Goal: Task Accomplishment & Management: Manage account settings

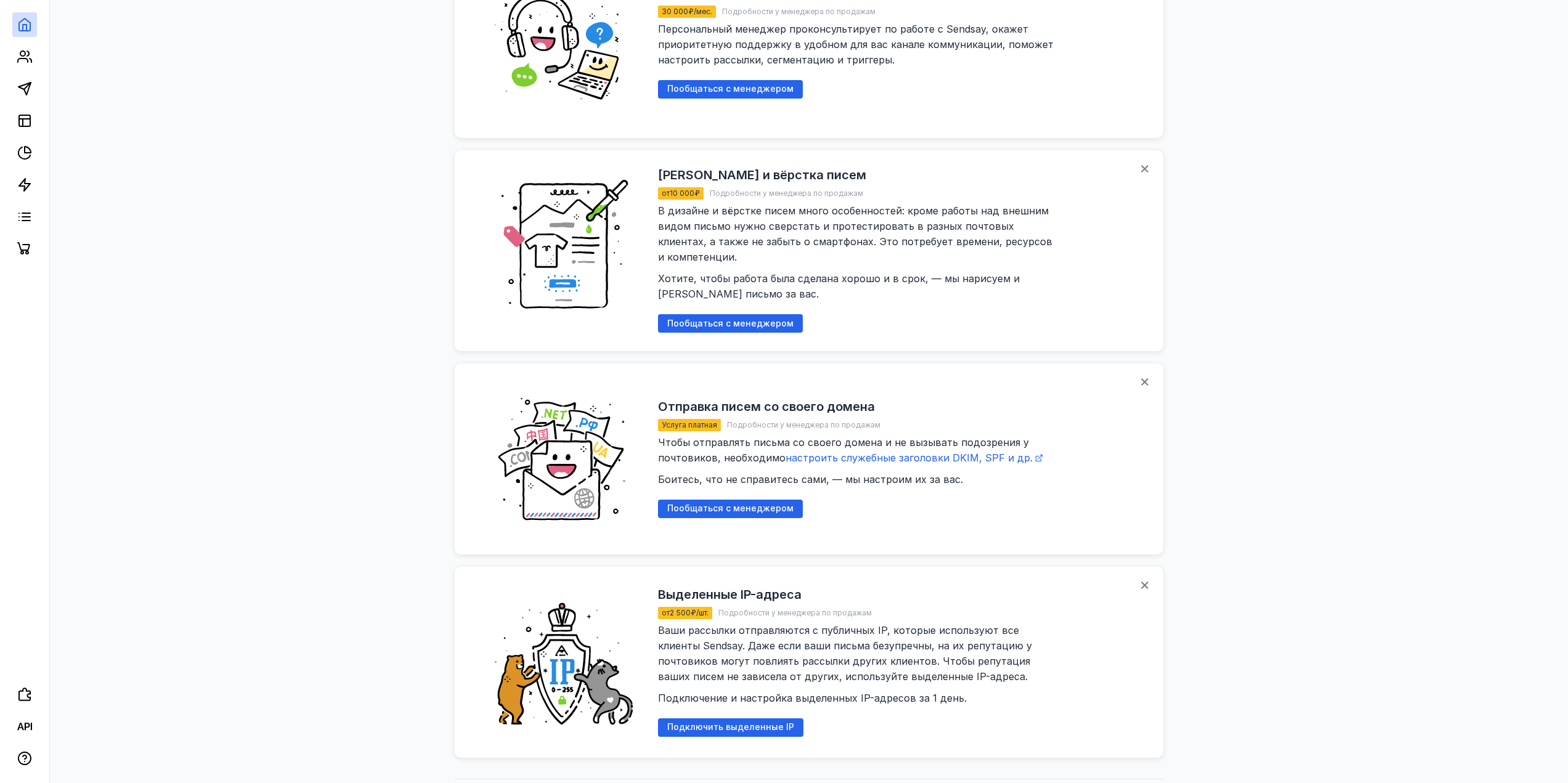
scroll to position [862, 0]
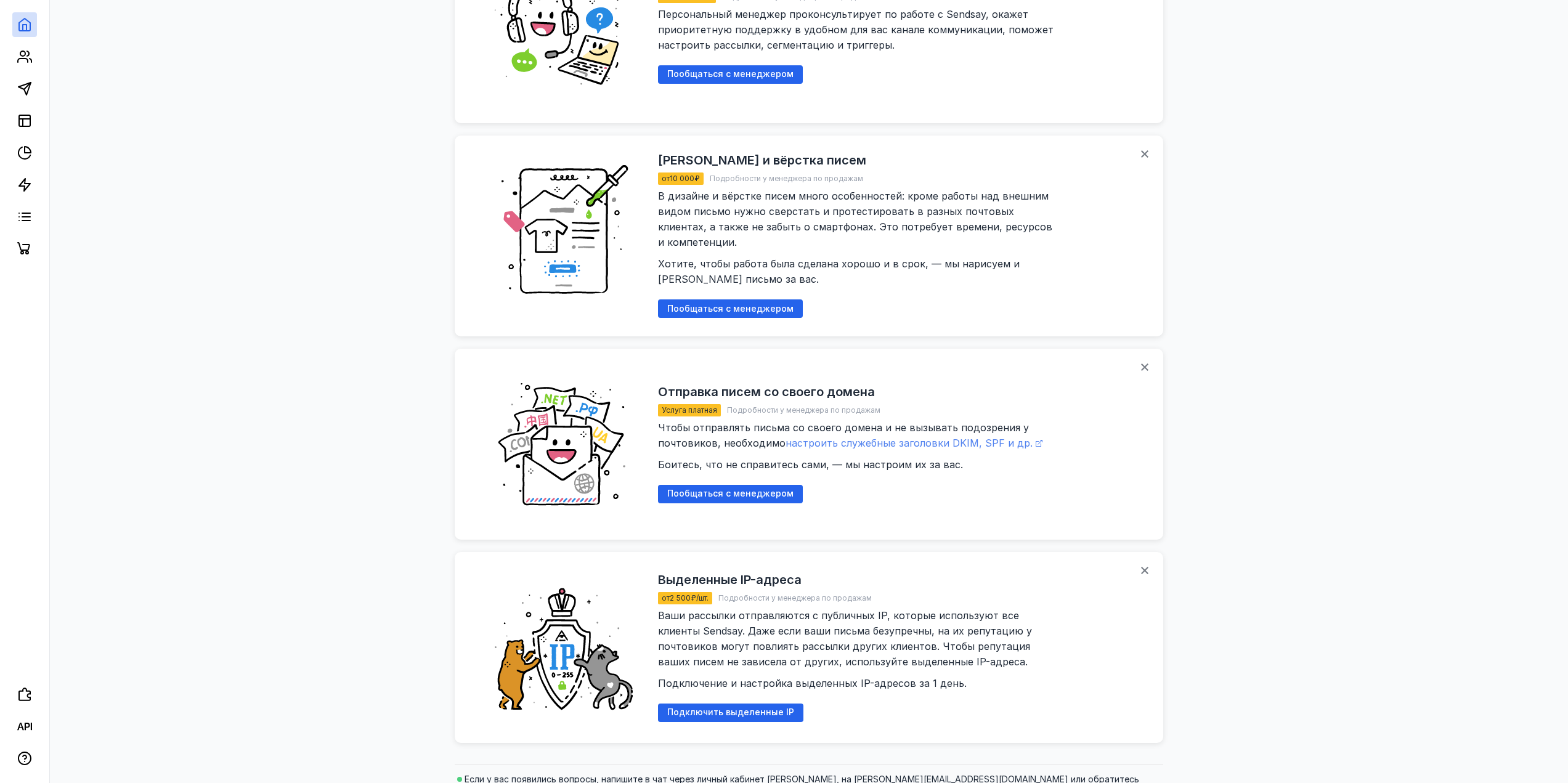
click at [831, 437] on span "настроить служебные заголовки DKIM, SPF и др." at bounding box center [909, 443] width 247 height 12
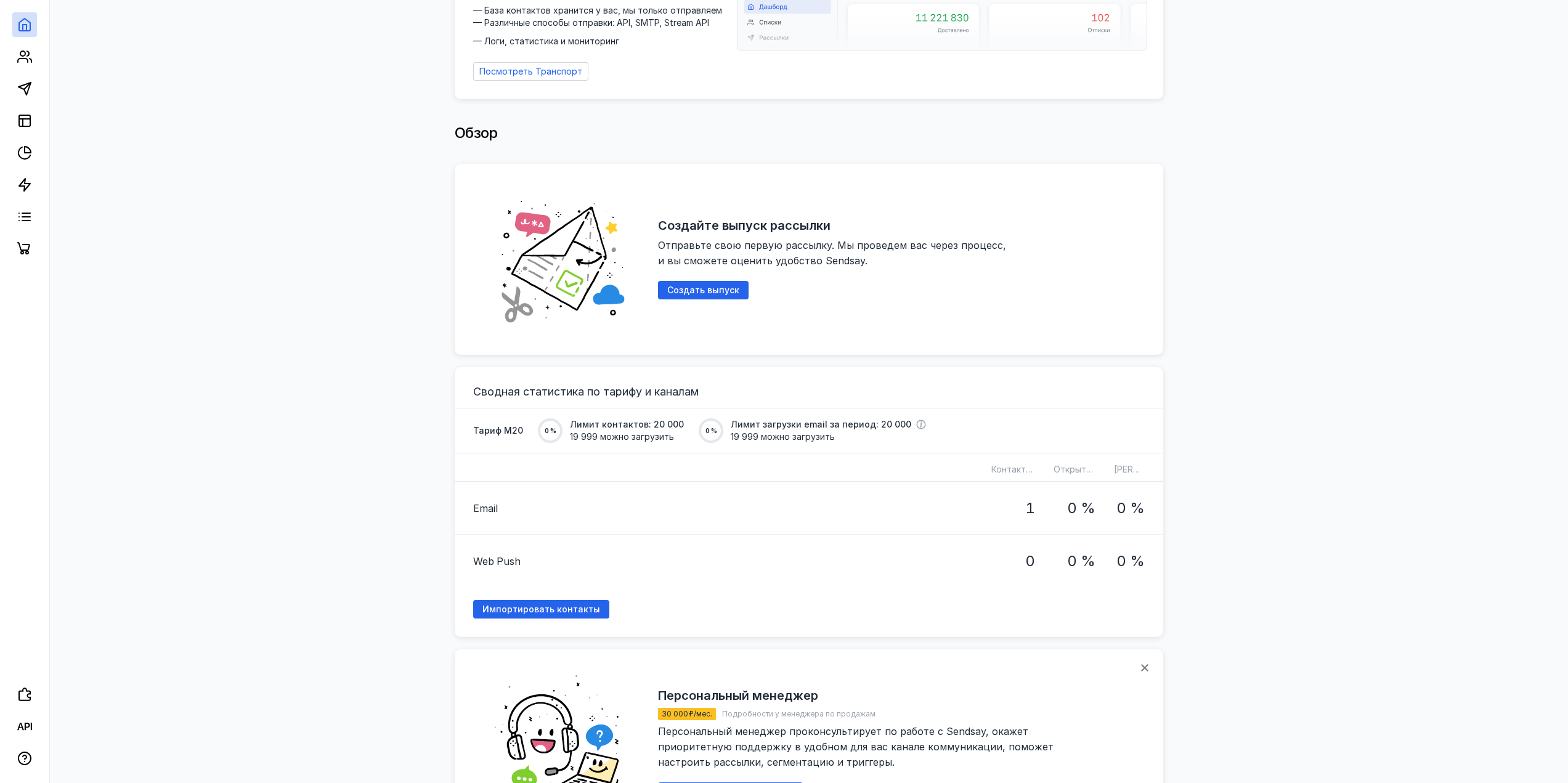
scroll to position [0, 0]
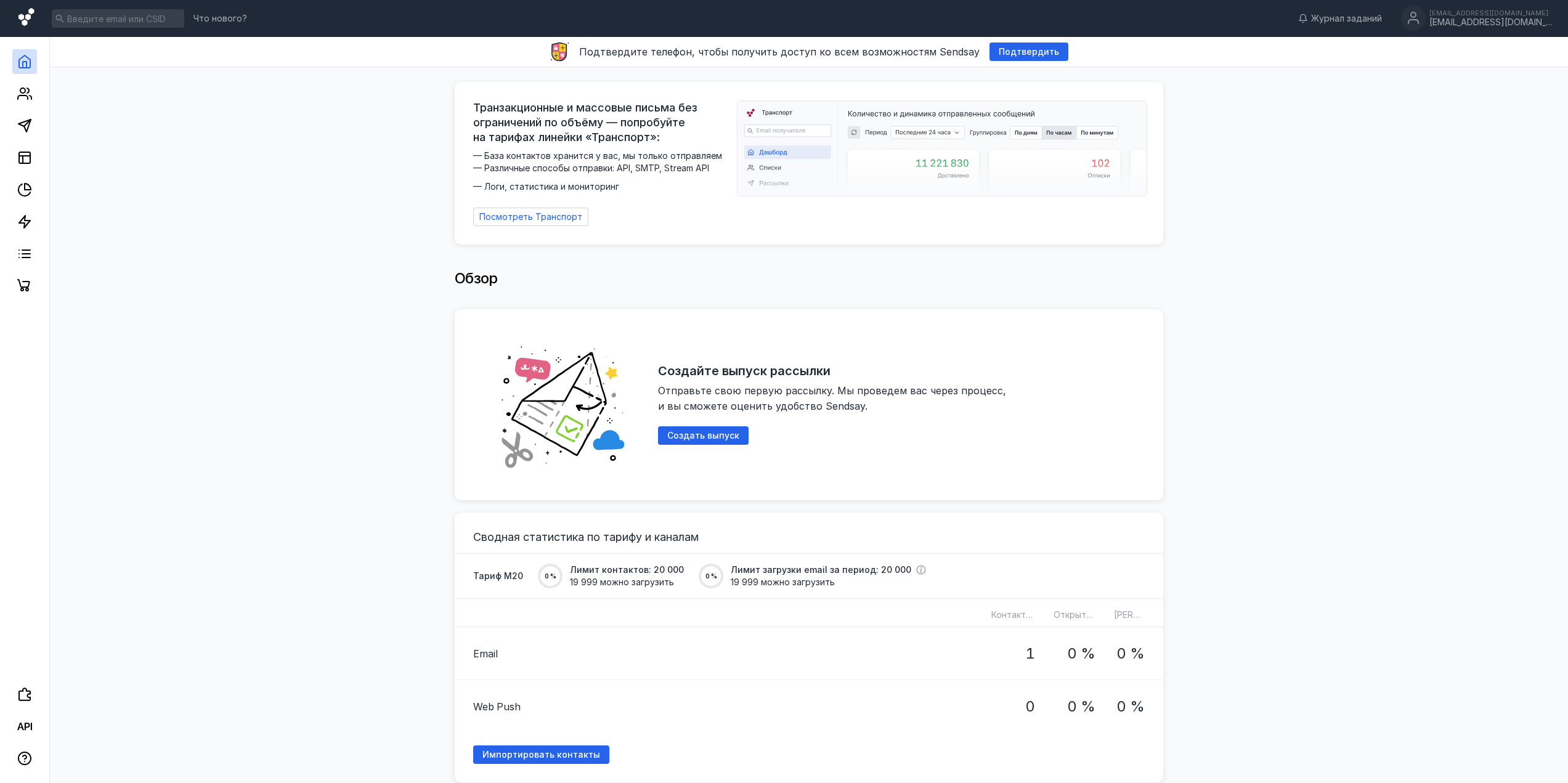
click at [33, 21] on icon at bounding box center [27, 18] width 18 height 21
click at [29, 228] on icon at bounding box center [24, 221] width 15 height 15
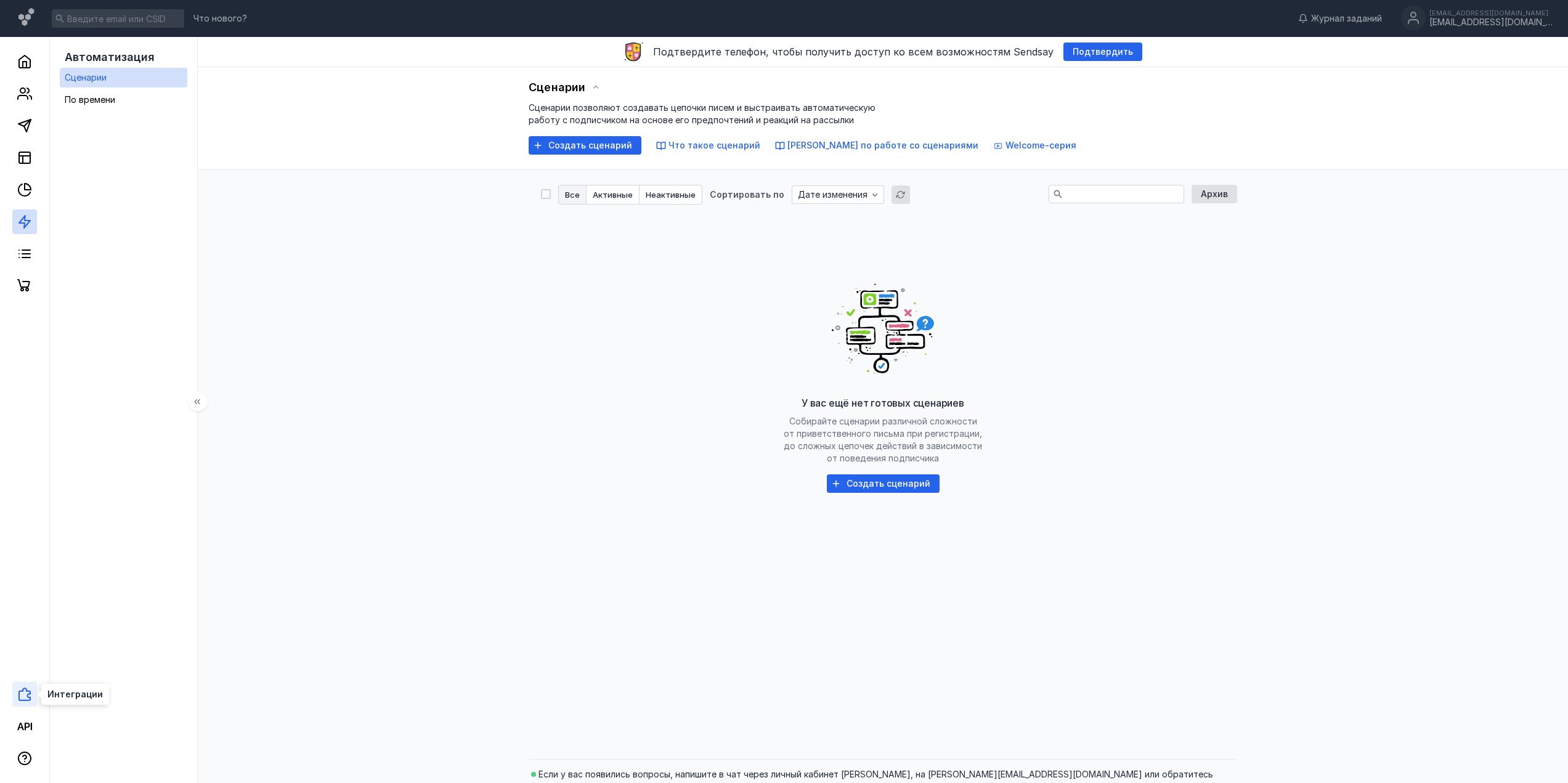
click at [22, 696] on icon at bounding box center [24, 694] width 15 height 15
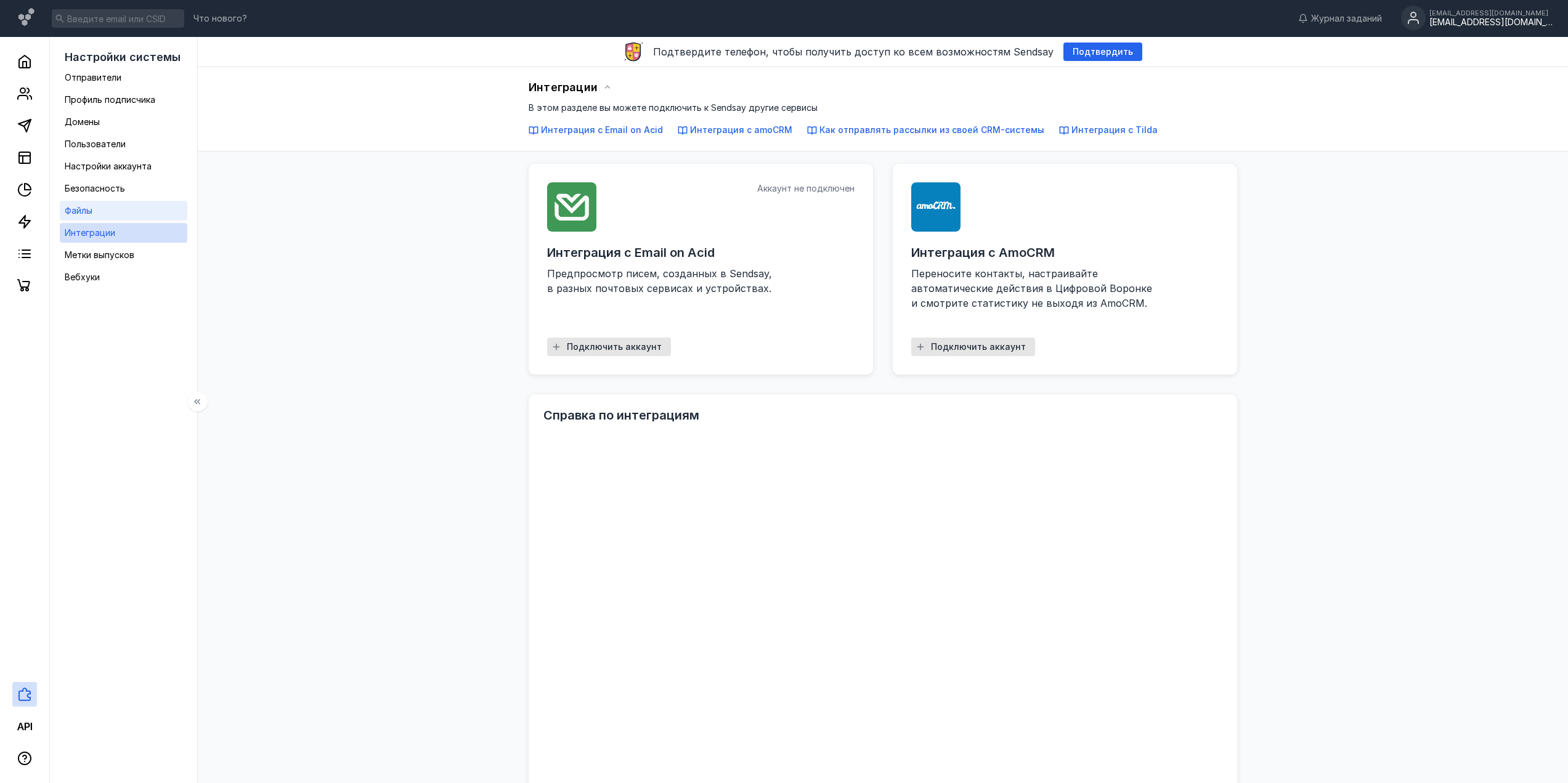
click at [120, 204] on link "Файлы" at bounding box center [123, 211] width 127 height 20
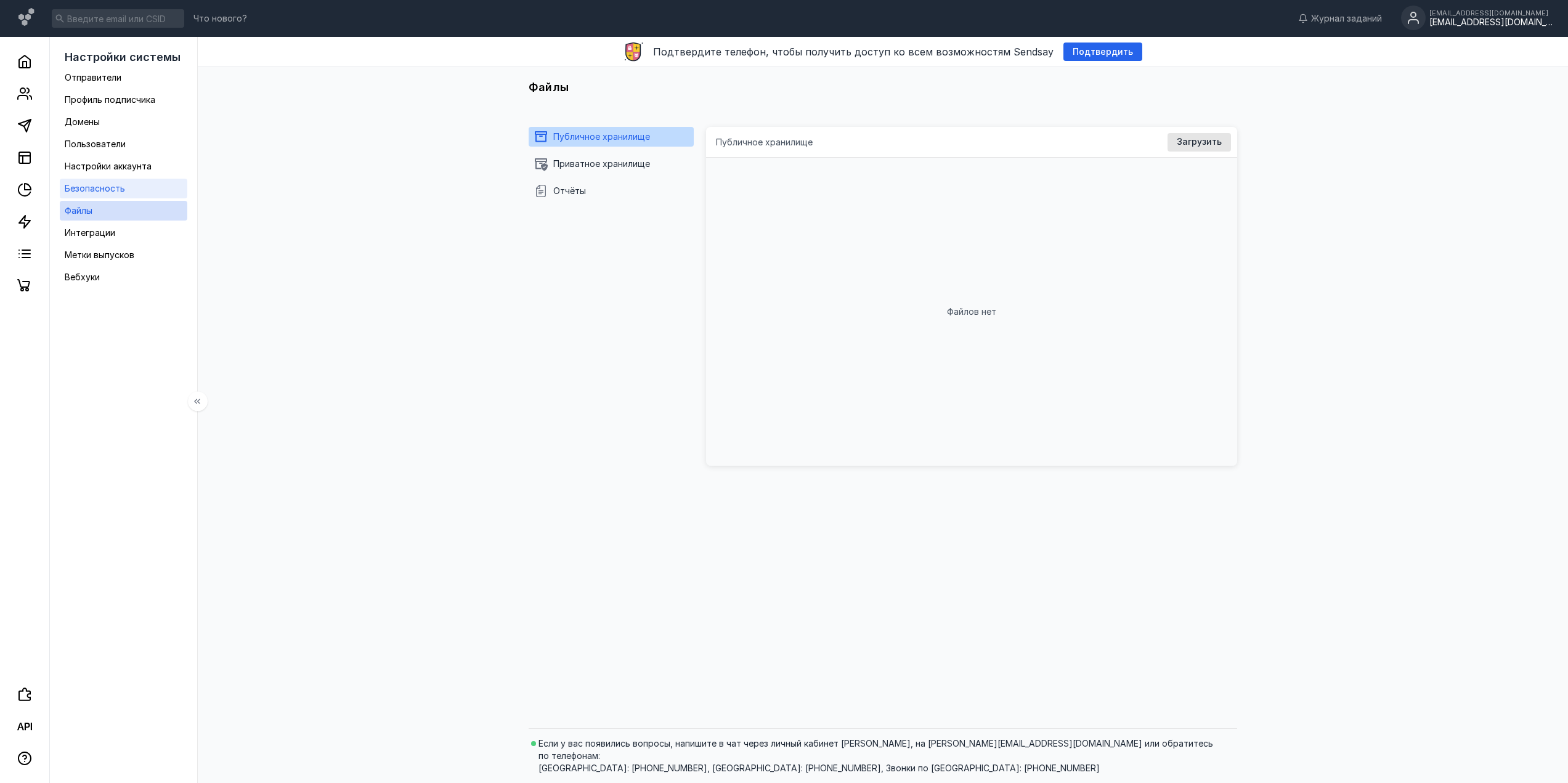
click at [125, 185] on link "Безопасность" at bounding box center [123, 189] width 127 height 20
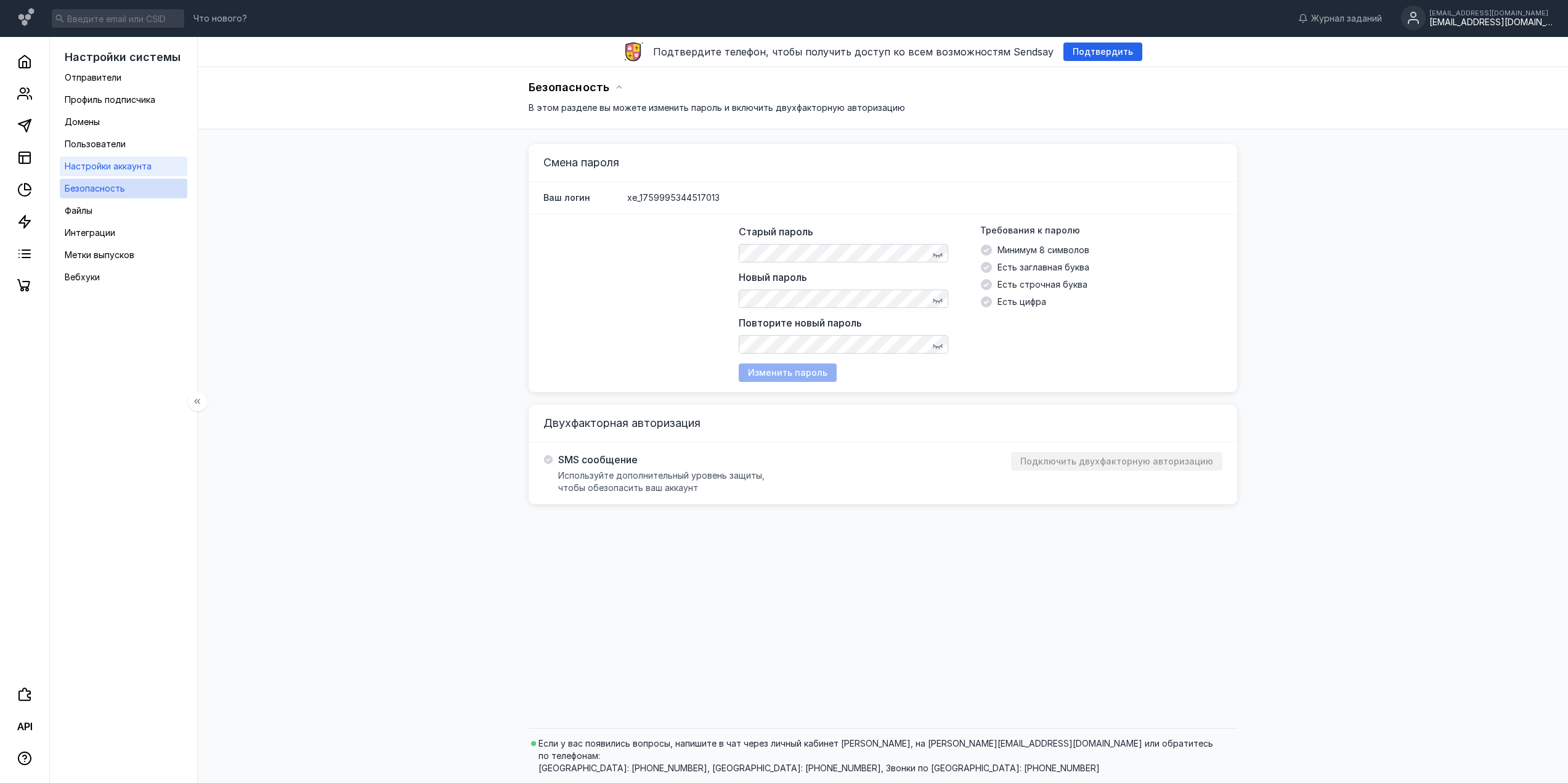
click at [135, 167] on span "Настройки аккаунта" at bounding box center [108, 166] width 87 height 11
